Goal: Transaction & Acquisition: Register for event/course

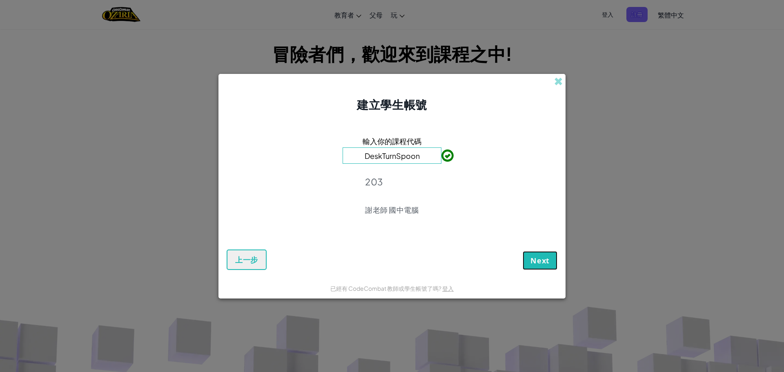
click at [542, 259] on span "Next" at bounding box center [539, 260] width 19 height 10
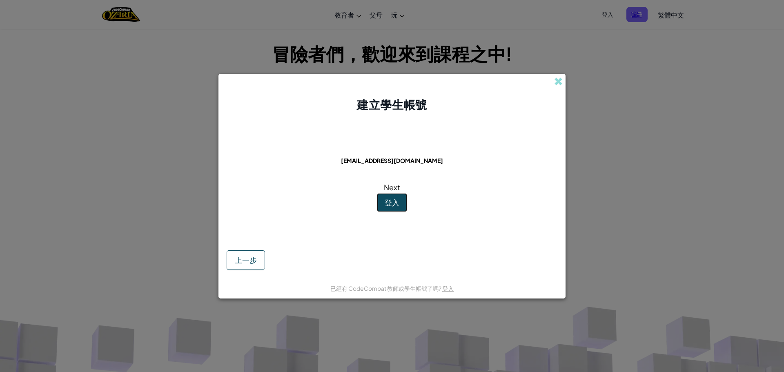
click at [402, 196] on button "登入" at bounding box center [392, 202] width 30 height 19
